Goal: Book appointment/travel/reservation

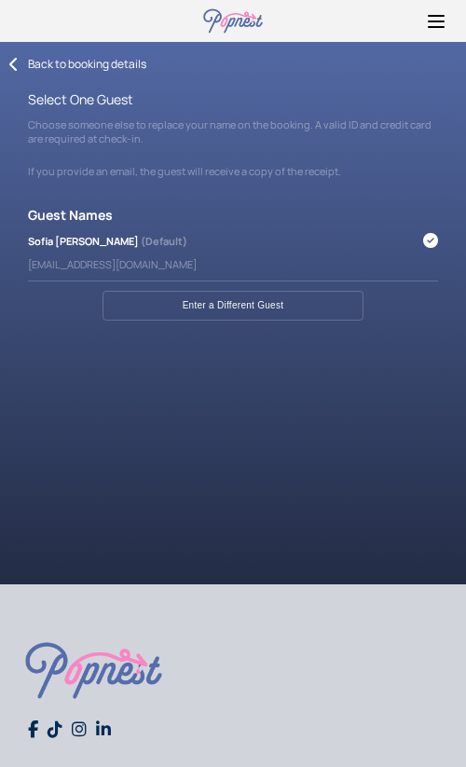
click at [12, 61] on icon at bounding box center [13, 64] width 9 height 15
click at [88, 67] on div "Back to booking details" at bounding box center [87, 64] width 118 height 16
click at [435, 23] on icon at bounding box center [436, 21] width 22 height 22
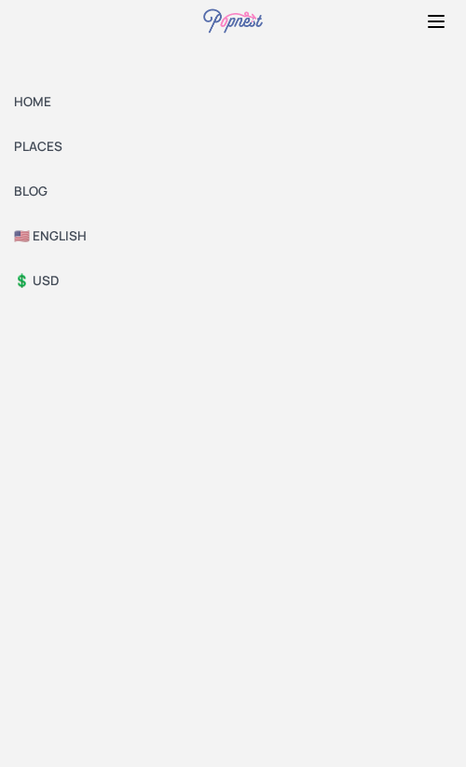
click at [40, 104] on link "HOME" at bounding box center [233, 101] width 466 height 45
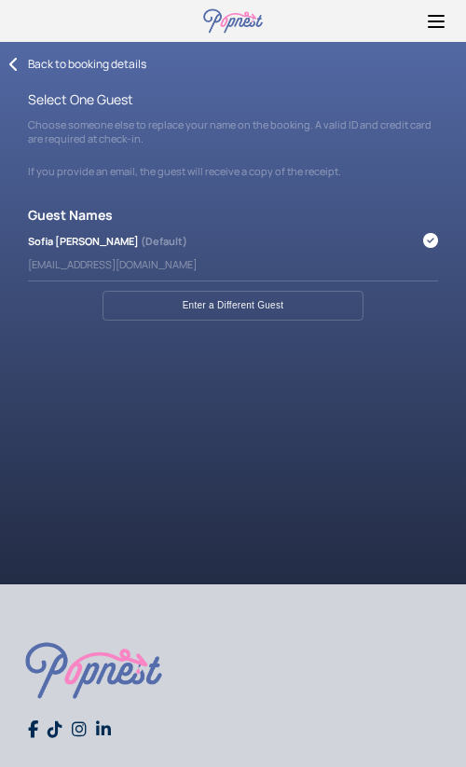
scroll to position [452, 0]
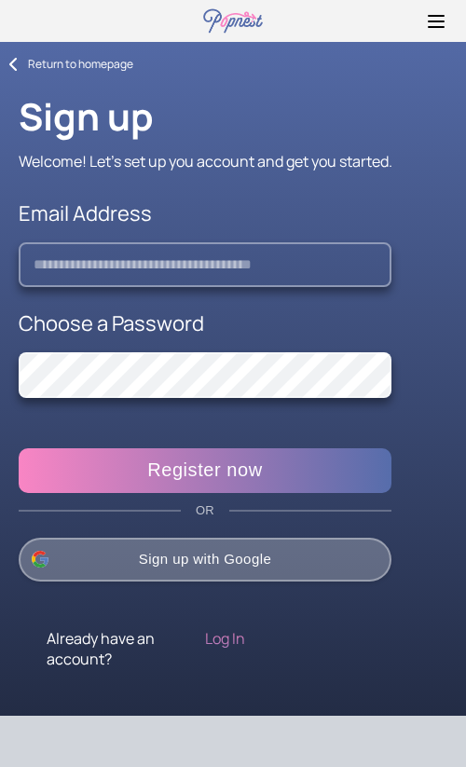
click at [48, 72] on div "Sign up Welcome! Let's set up you account and get you started. Email Address Ch…" at bounding box center [233, 380] width 448 height 616
click at [13, 62] on icon at bounding box center [13, 64] width 9 height 15
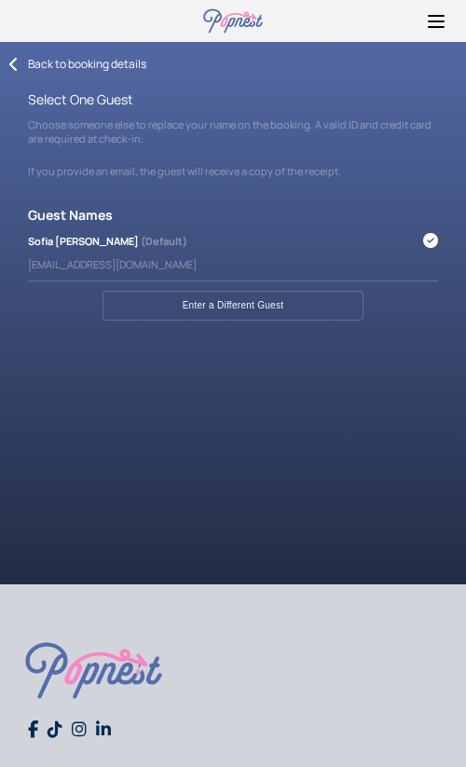
click at [9, 67] on icon at bounding box center [13, 64] width 9 height 15
click at [436, 27] on icon at bounding box center [436, 27] width 15 height 0
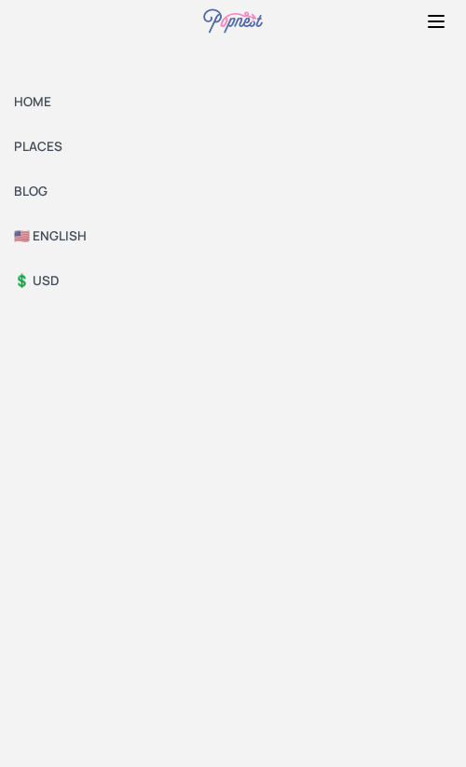
click at [35, 108] on link "HOME" at bounding box center [233, 101] width 466 height 45
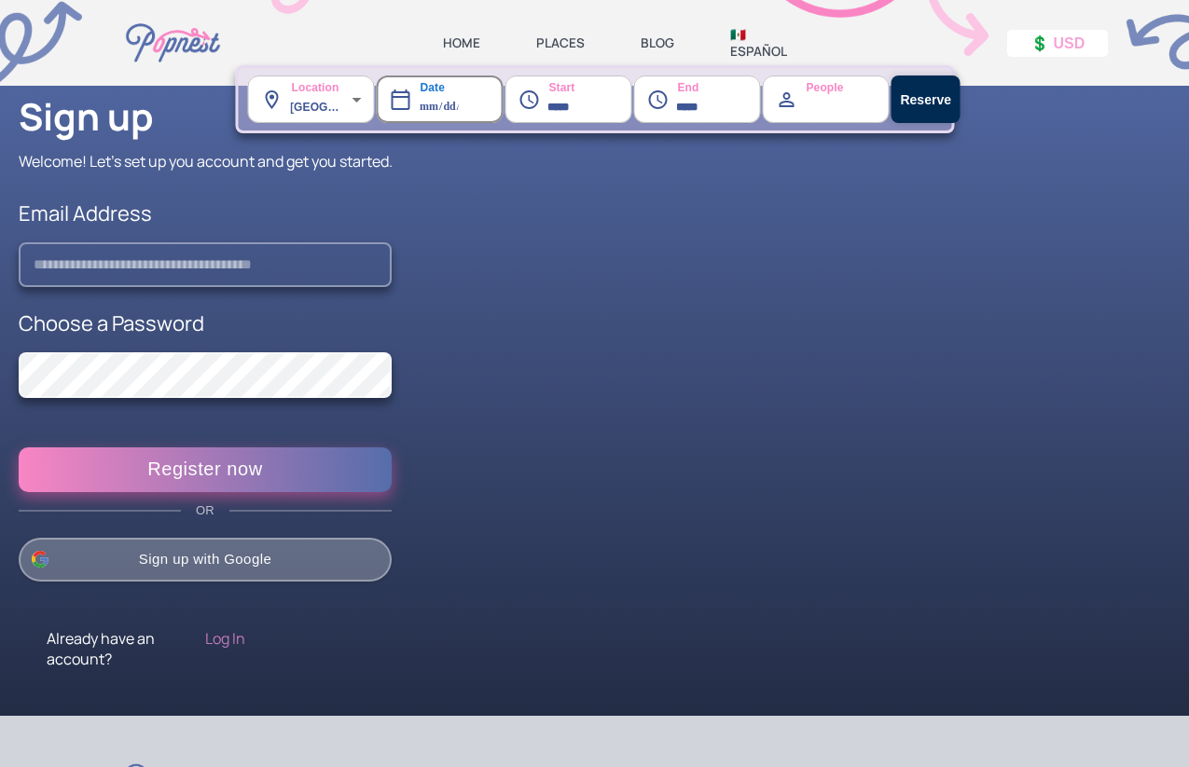
click at [225, 477] on button "Register now" at bounding box center [205, 470] width 373 height 45
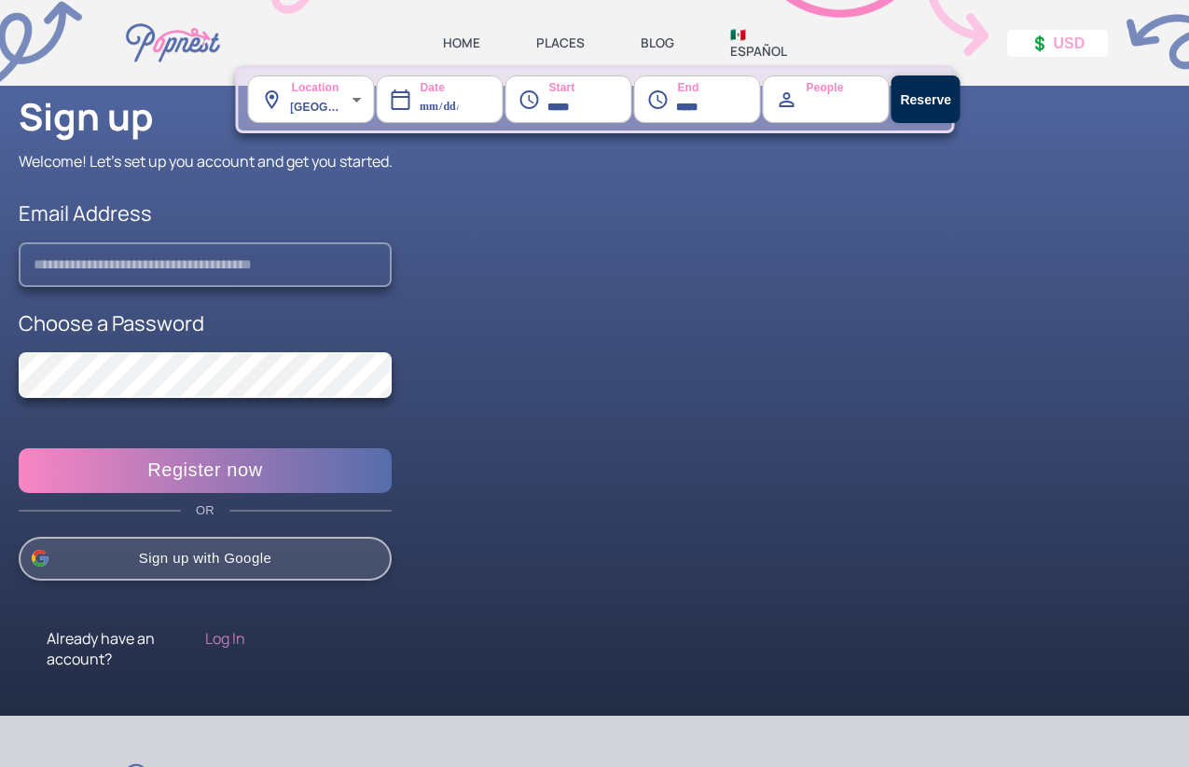
click at [227, 547] on button "Sign up with Google" at bounding box center [205, 558] width 373 height 43
click at [237, 565] on button "Sign up with Google" at bounding box center [205, 558] width 373 height 43
click at [220, 642] on div "Log In" at bounding box center [284, 648] width 159 height 41
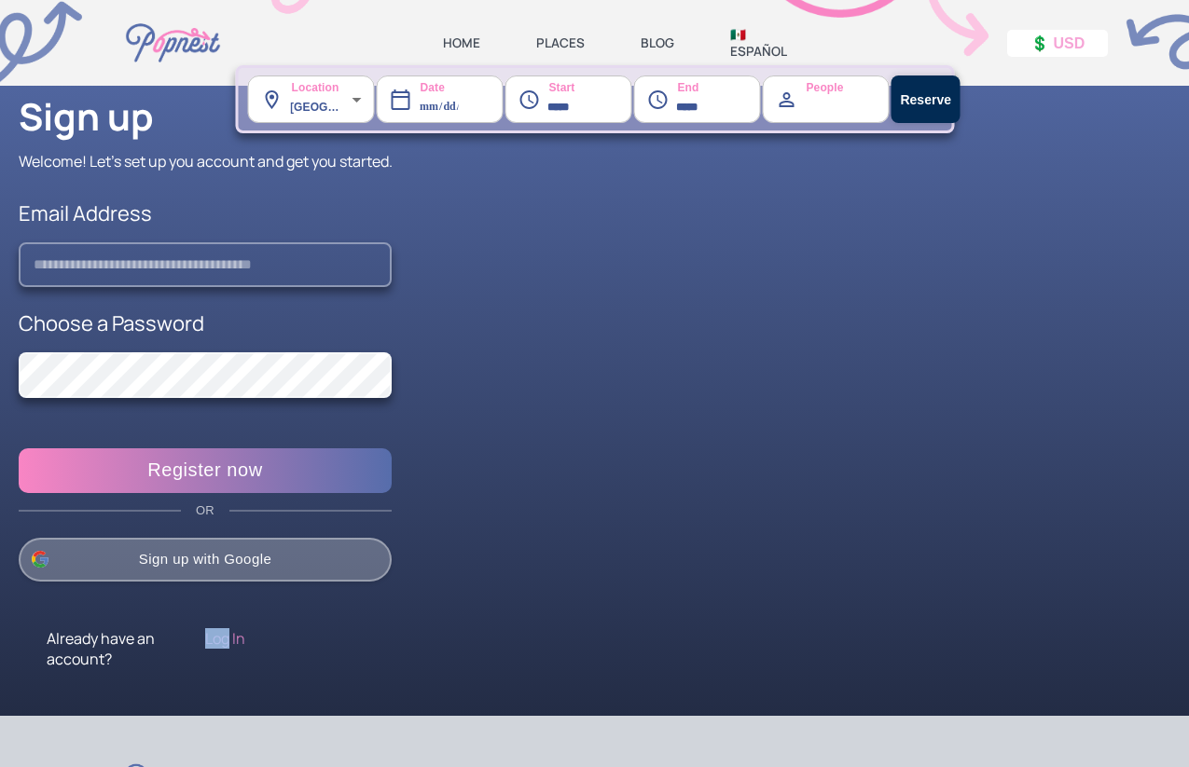
click at [220, 642] on div "Log In" at bounding box center [284, 648] width 159 height 41
click at [111, 656] on div "account?" at bounding box center [126, 659] width 159 height 21
click at [107, 655] on div "account?" at bounding box center [126, 659] width 159 height 21
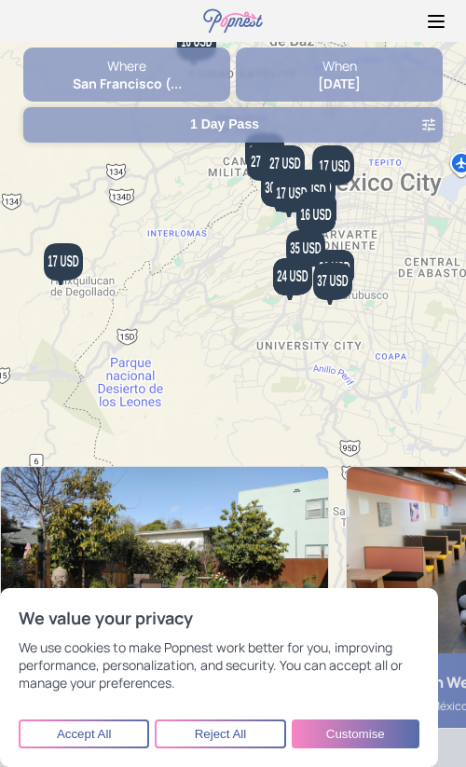
click at [214, 126] on strong "1 Day Pass" at bounding box center [224, 124] width 69 height 15
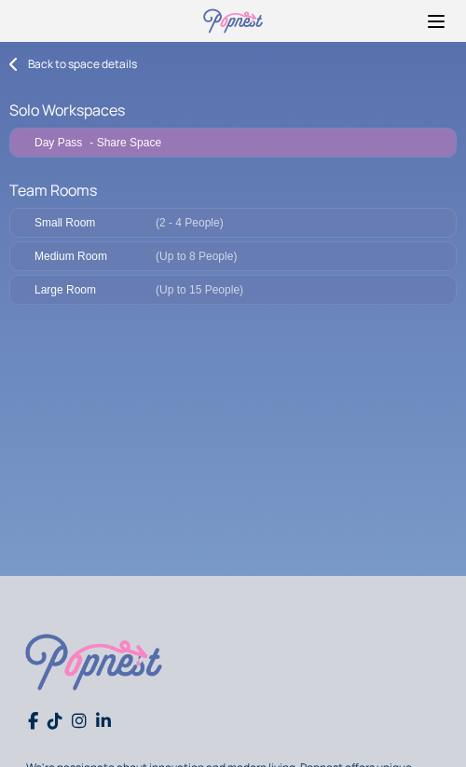
click at [9, 60] on icon at bounding box center [13, 64] width 9 height 15
click at [14, 68] on icon at bounding box center [13, 64] width 9 height 15
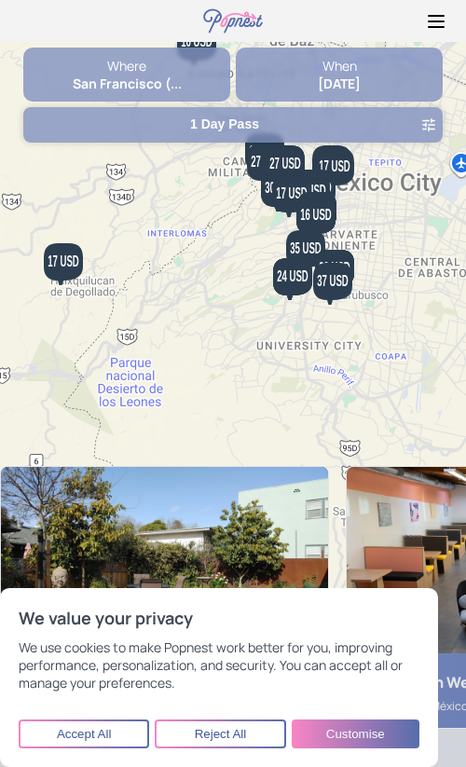
click at [133, 72] on div "Where" at bounding box center [126, 66] width 207 height 18
click at [343, 58] on div "When" at bounding box center [339, 66] width 207 height 18
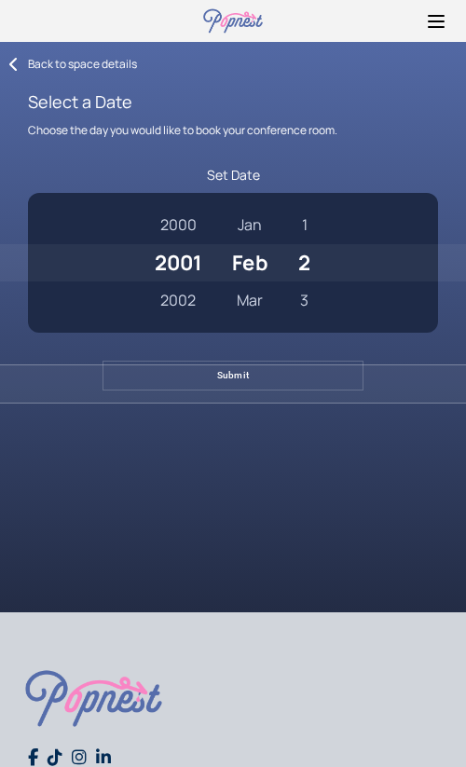
click at [11, 60] on icon at bounding box center [13, 64] width 9 height 15
click at [15, 74] on div "Select a Date Choose the day you would like to book your conference room. Set D…" at bounding box center [233, 328] width 448 height 513
